Goal: Task Accomplishment & Management: Use online tool/utility

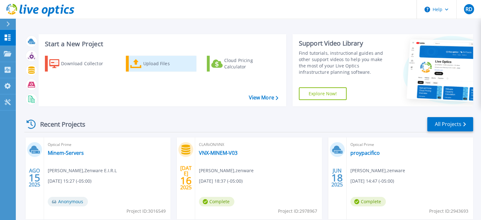
click at [155, 68] on div "Upload Files" at bounding box center [168, 63] width 51 height 13
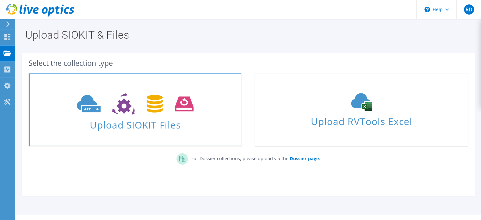
click at [176, 108] on use at bounding box center [135, 104] width 117 height 22
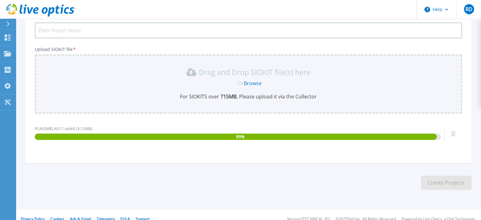
scroll to position [62, 0]
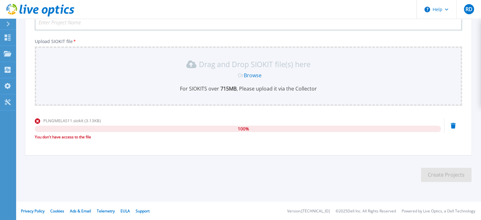
click at [240, 127] on span "100 %" at bounding box center [243, 129] width 11 height 6
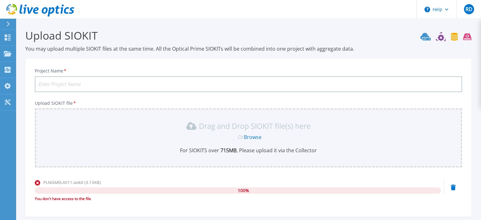
click at [72, 83] on input "Project Name *" at bounding box center [248, 84] width 427 height 16
type input "P"
type input "Huntoil"
click at [173, 138] on div "Or Browse" at bounding box center [249, 136] width 417 height 7
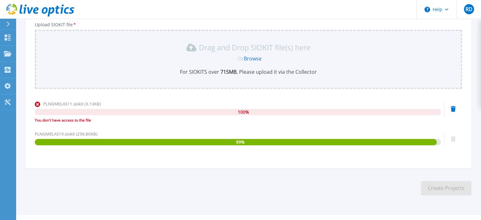
scroll to position [92, 0]
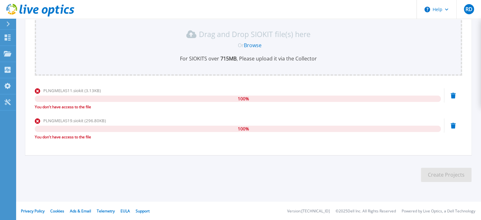
click at [453, 98] on icon at bounding box center [453, 96] width 5 height 6
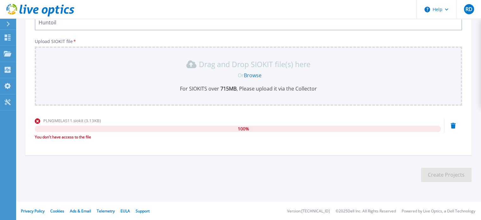
click at [452, 126] on icon at bounding box center [453, 126] width 5 height 6
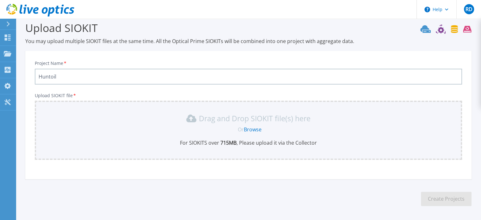
scroll to position [0, 0]
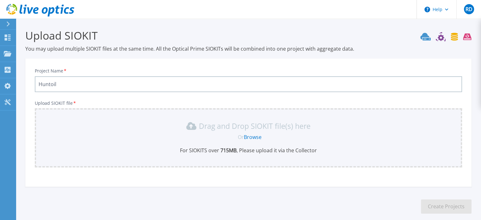
click at [254, 136] on link "Browse" at bounding box center [253, 136] width 18 height 7
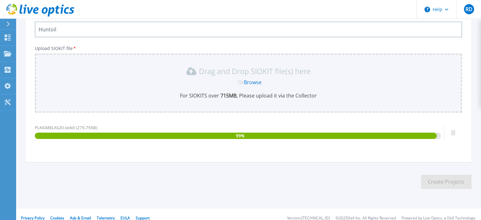
scroll to position [62, 0]
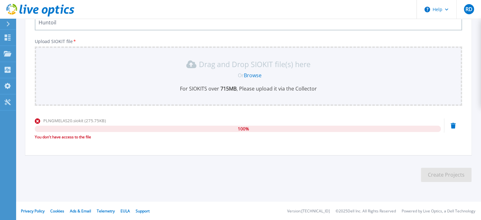
click at [454, 123] on icon at bounding box center [453, 126] width 5 height 6
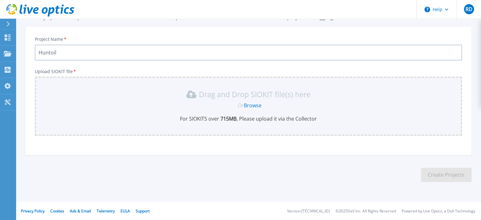
scroll to position [0, 0]
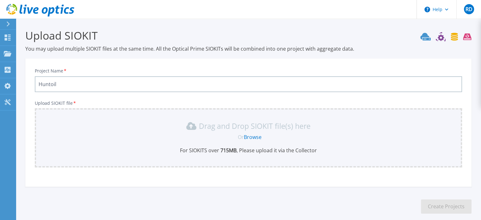
click at [441, 37] on icon at bounding box center [445, 36] width 51 height 9
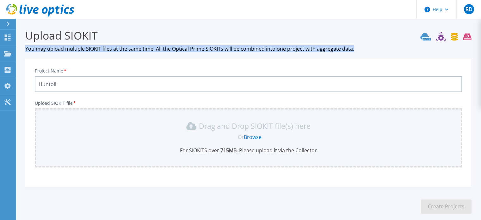
click at [441, 37] on icon at bounding box center [445, 36] width 51 height 9
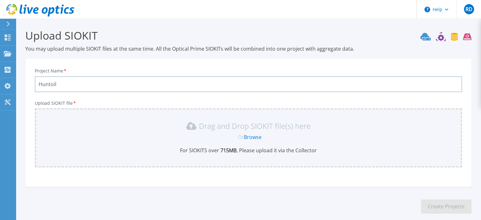
click at [441, 37] on icon at bounding box center [445, 36] width 51 height 9
click at [467, 36] on icon at bounding box center [467, 37] width 8 height 7
click at [79, 133] on div "Or Browse" at bounding box center [249, 136] width 417 height 7
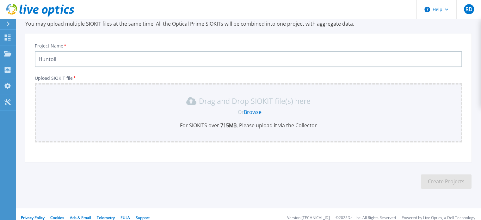
scroll to position [25, 0]
click at [254, 113] on link "Browse" at bounding box center [253, 111] width 18 height 7
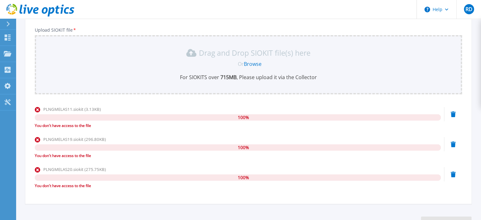
scroll to position [0, 0]
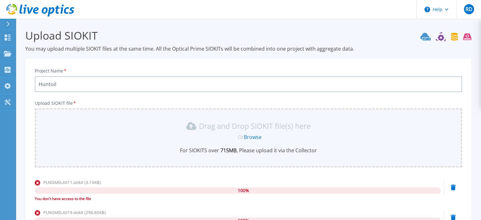
click at [12, 10] on icon at bounding box center [40, 10] width 68 height 13
